Goal: Information Seeking & Learning: Learn about a topic

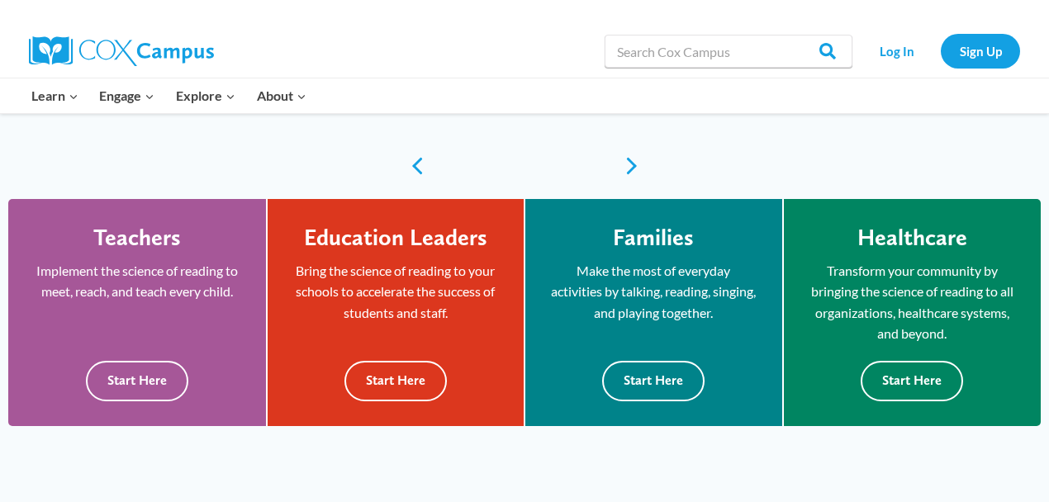
scroll to position [427, 0]
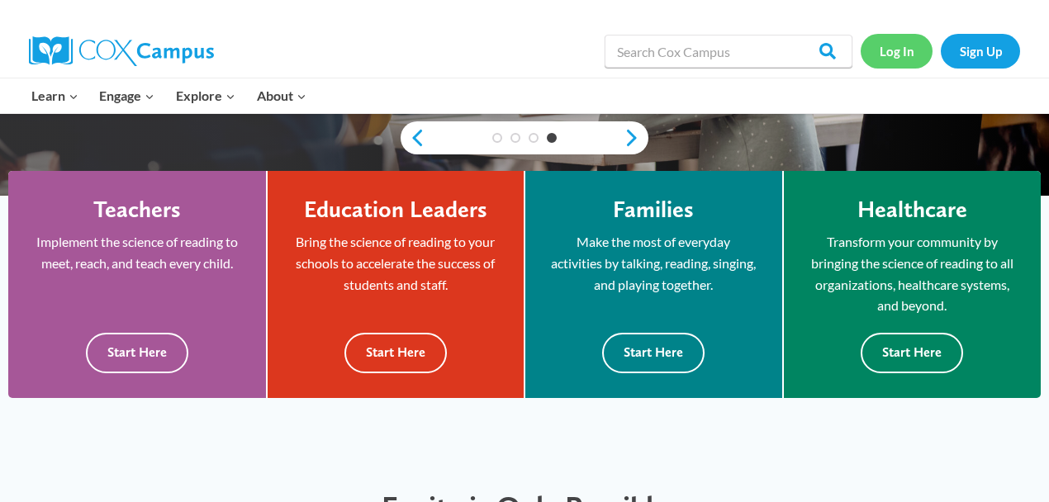
click at [910, 52] on link "Log In" at bounding box center [897, 51] width 72 height 34
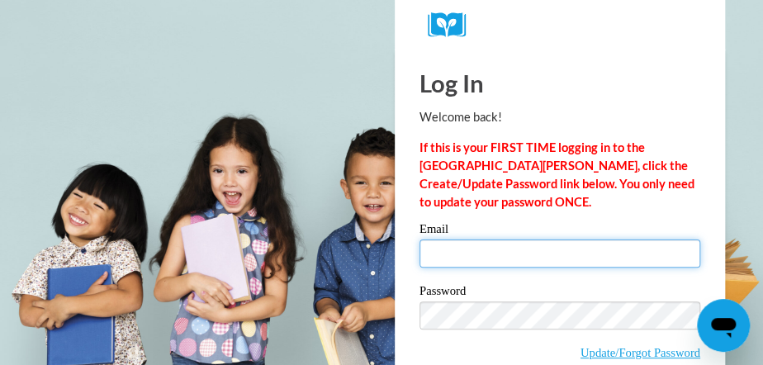
type input "tracycasteel98@gmail.com"
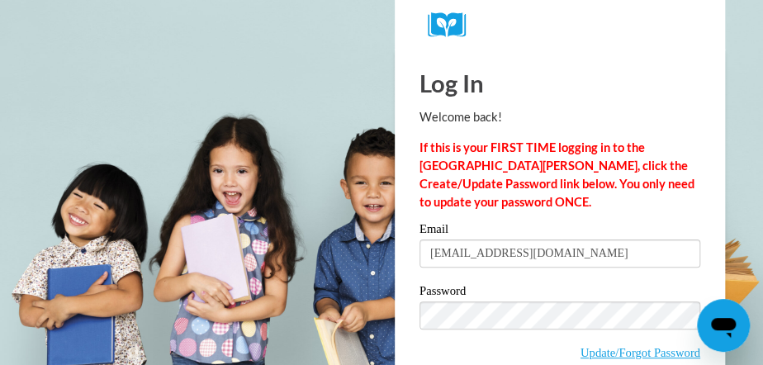
scroll to position [83, 0]
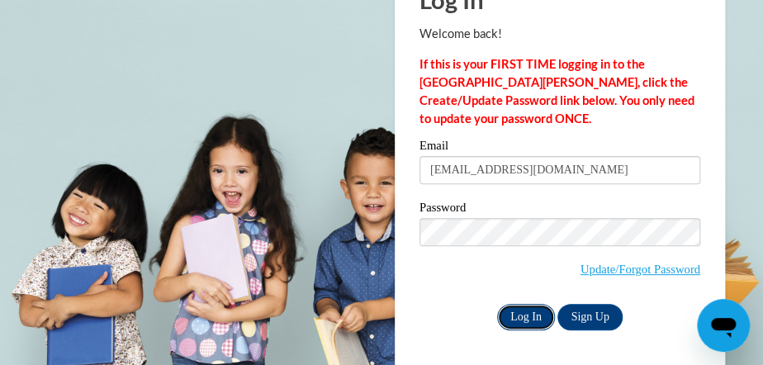
click at [529, 320] on input "Log In" at bounding box center [526, 317] width 58 height 26
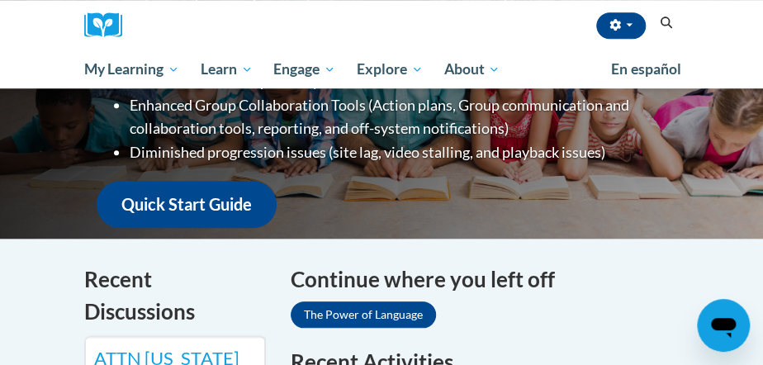
scroll to position [410, 0]
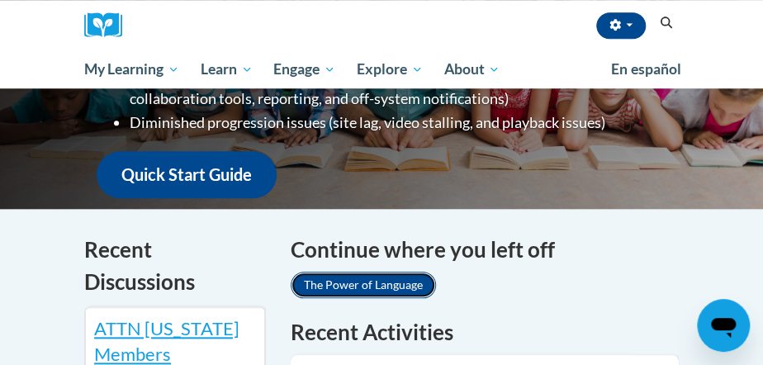
click at [333, 284] on link "The Power of Language" at bounding box center [363, 285] width 145 height 26
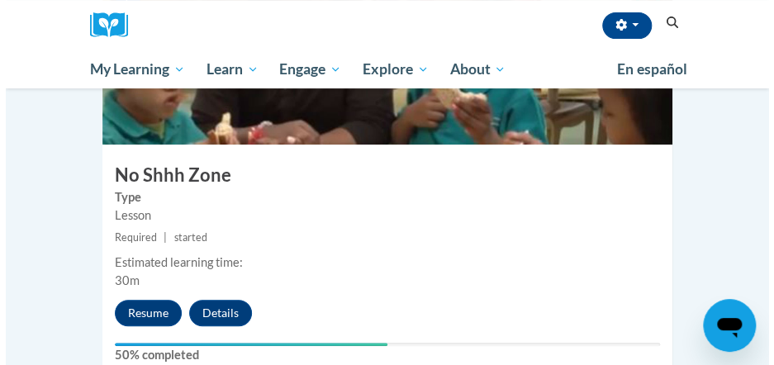
scroll to position [2253, 0]
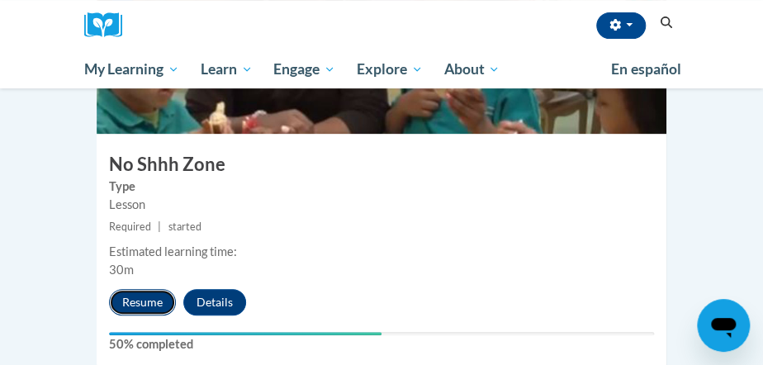
click at [139, 289] on button "Resume" at bounding box center [142, 302] width 67 height 26
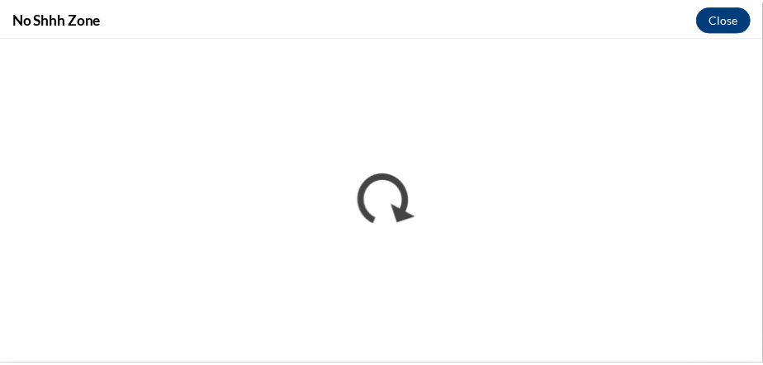
scroll to position [0, 0]
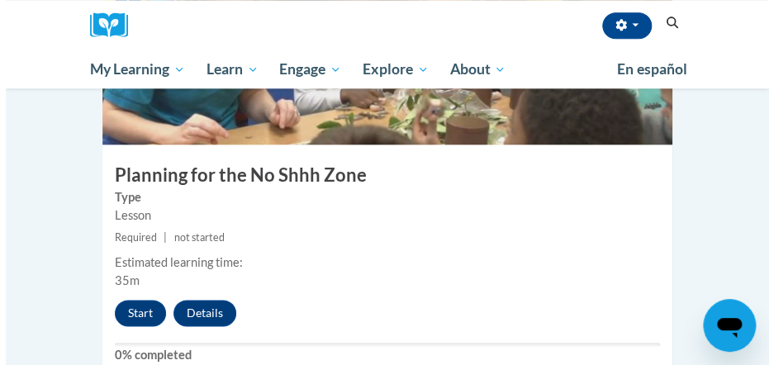
scroll to position [2693, 0]
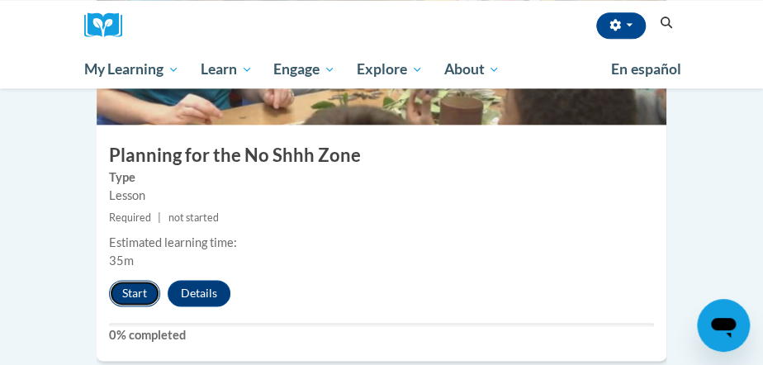
click at [140, 280] on button "Start" at bounding box center [134, 293] width 51 height 26
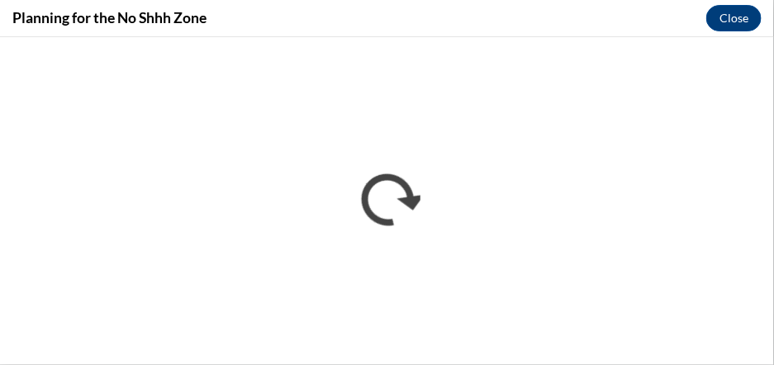
scroll to position [0, 0]
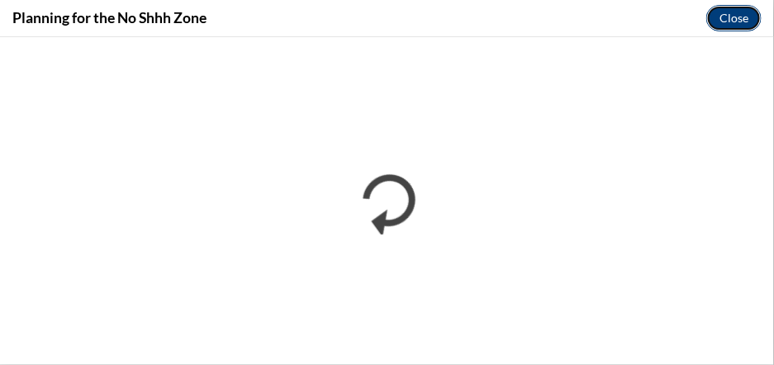
click at [738, 15] on button "Close" at bounding box center [733, 18] width 55 height 26
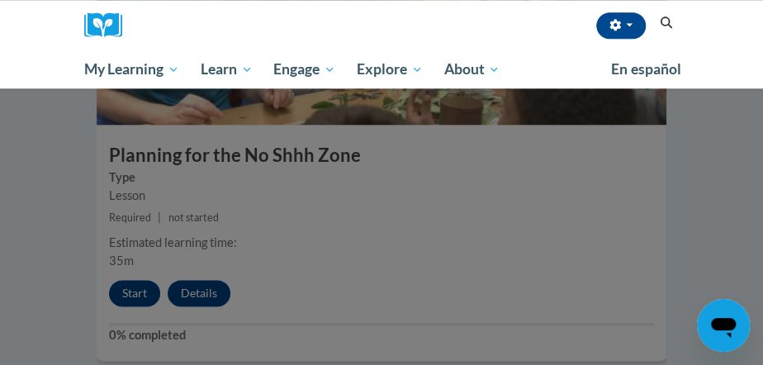
click at [132, 244] on div at bounding box center [381, 182] width 763 height 365
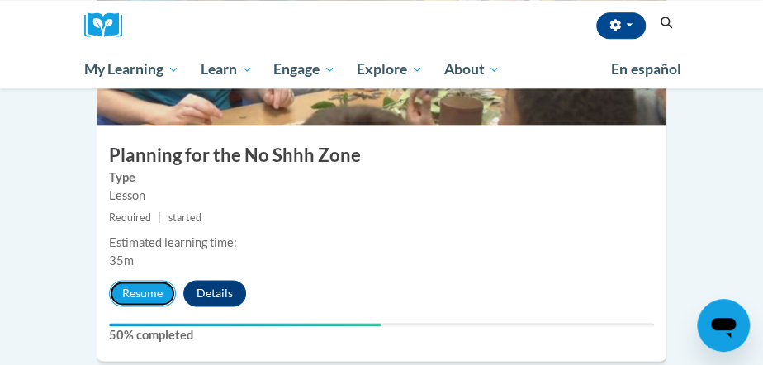
click at [132, 280] on button "Resume" at bounding box center [142, 293] width 67 height 26
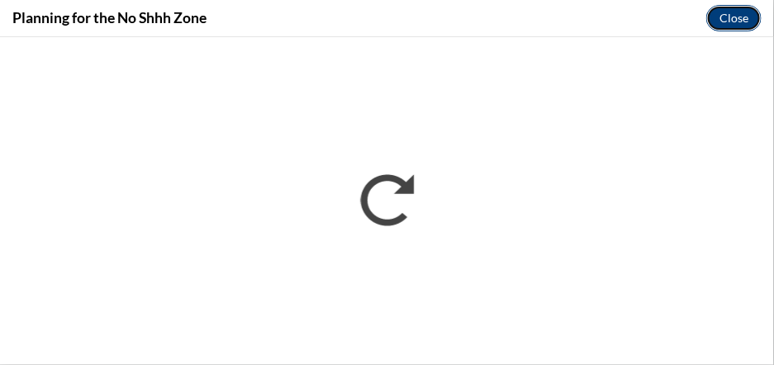
click at [719, 25] on button "Close" at bounding box center [733, 18] width 55 height 26
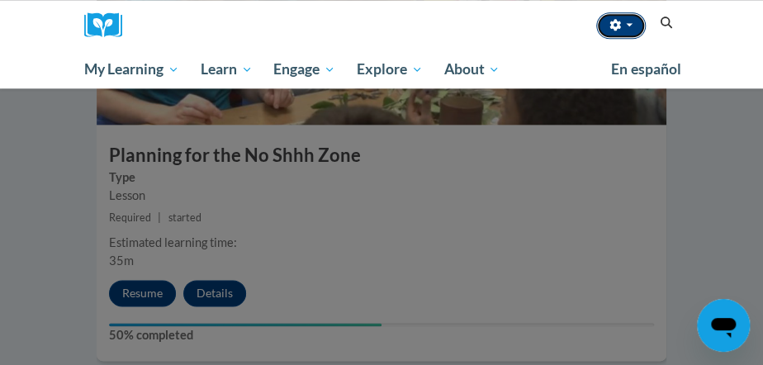
click at [624, 30] on button "button" at bounding box center [621, 25] width 50 height 26
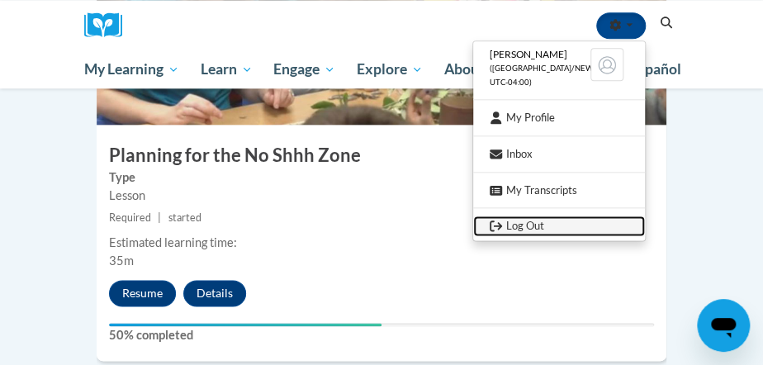
click at [513, 227] on link "Log Out" at bounding box center [559, 226] width 172 height 21
